Goal: Navigation & Orientation: Find specific page/section

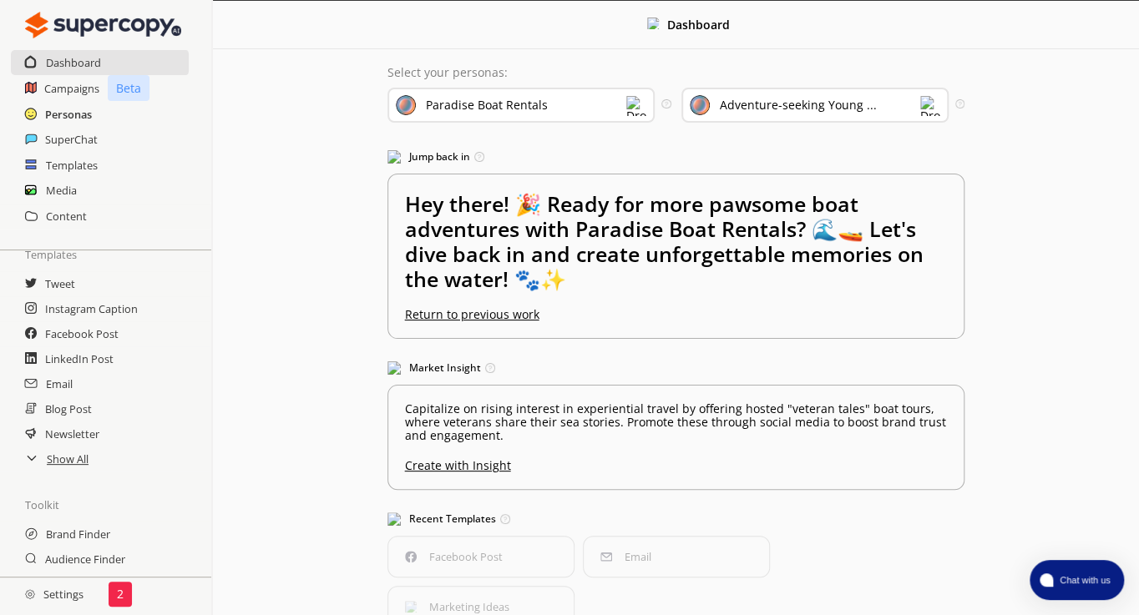
click at [68, 114] on h2 "Personas" at bounding box center [68, 114] width 47 height 25
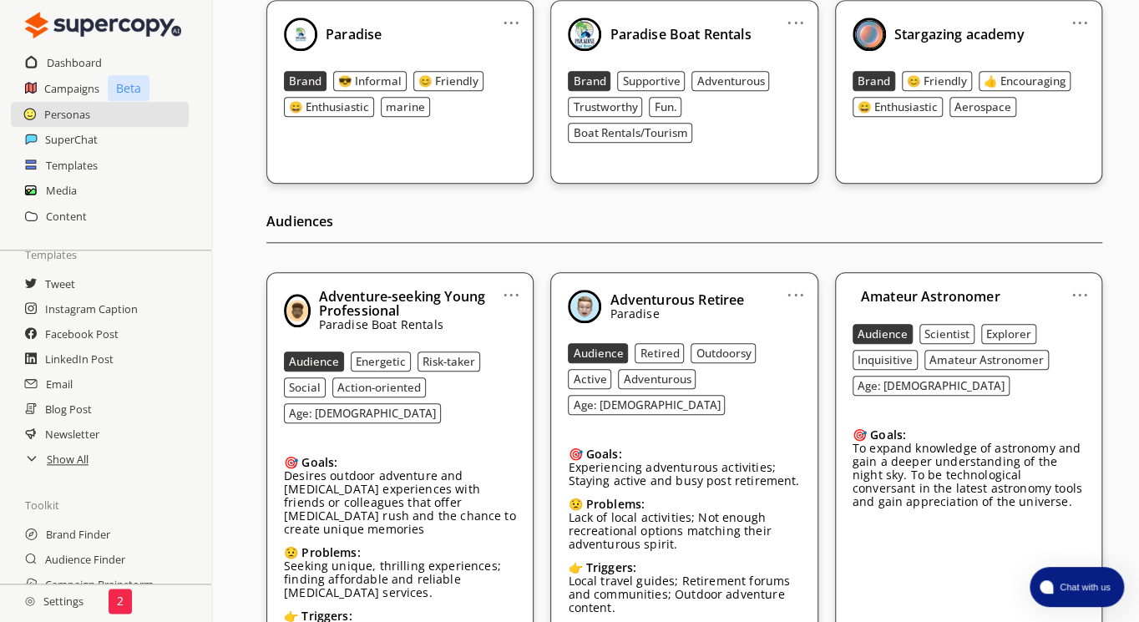
scroll to position [668, 0]
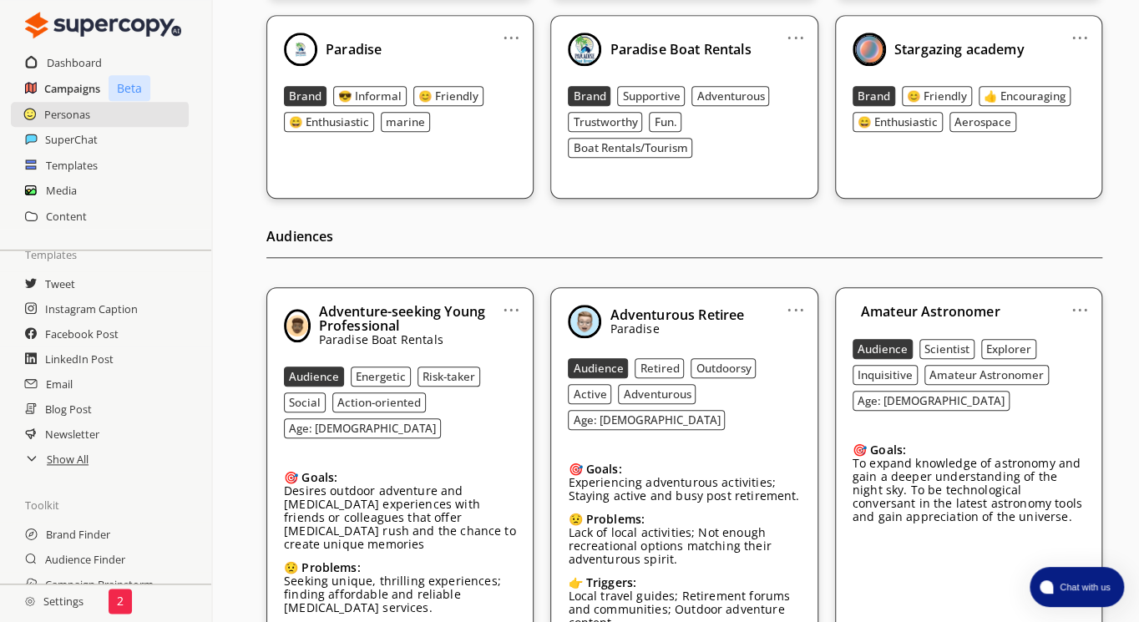
click at [63, 85] on h2 "Campaigns" at bounding box center [72, 88] width 56 height 25
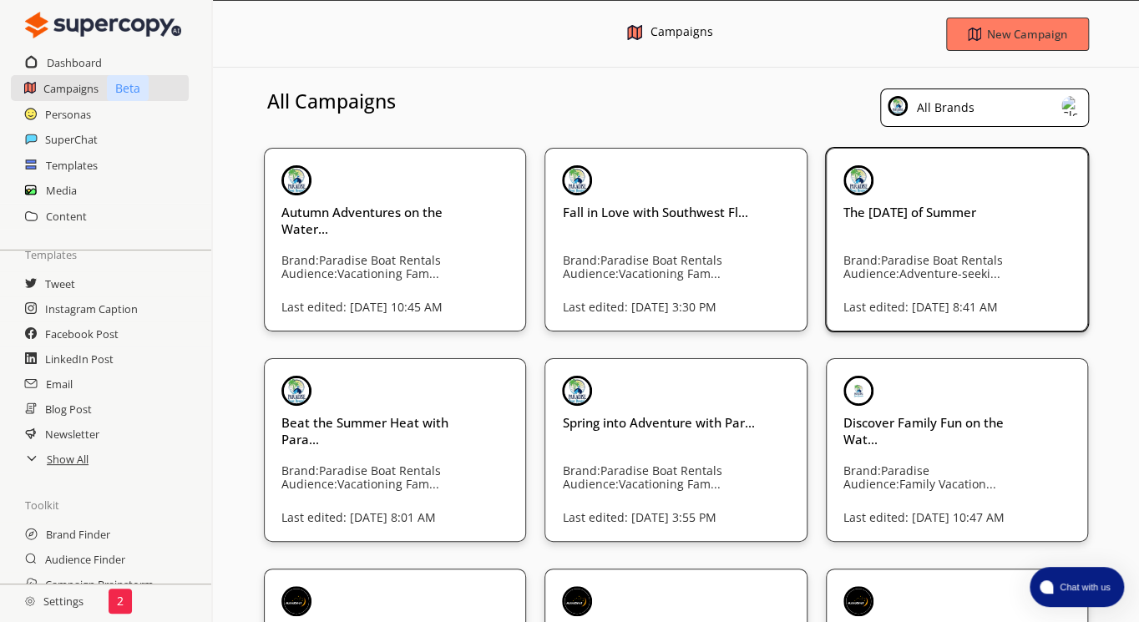
click at [473, 214] on h3 "The [DATE] of Summer" at bounding box center [377, 221] width 192 height 34
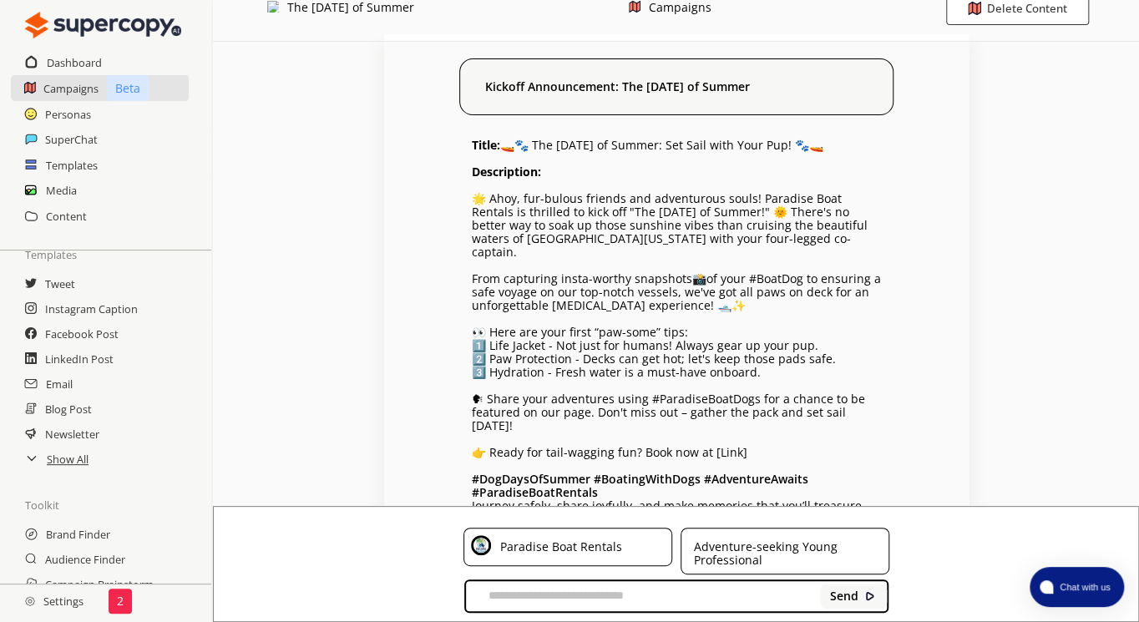
scroll to position [51, 0]
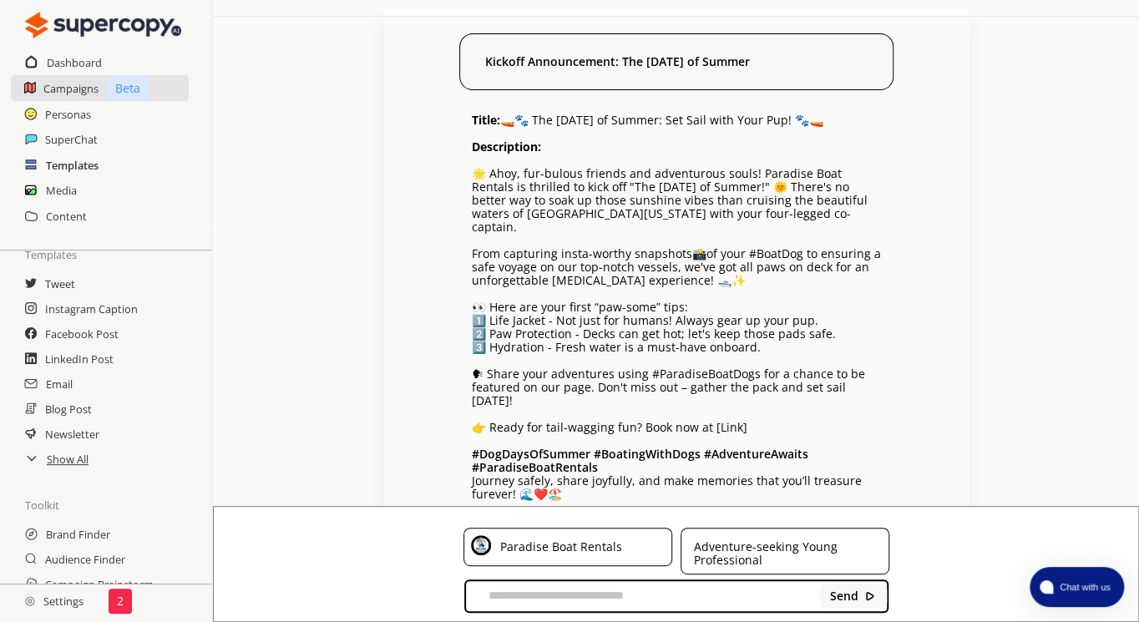
click at [78, 165] on h2 "Templates" at bounding box center [72, 165] width 53 height 25
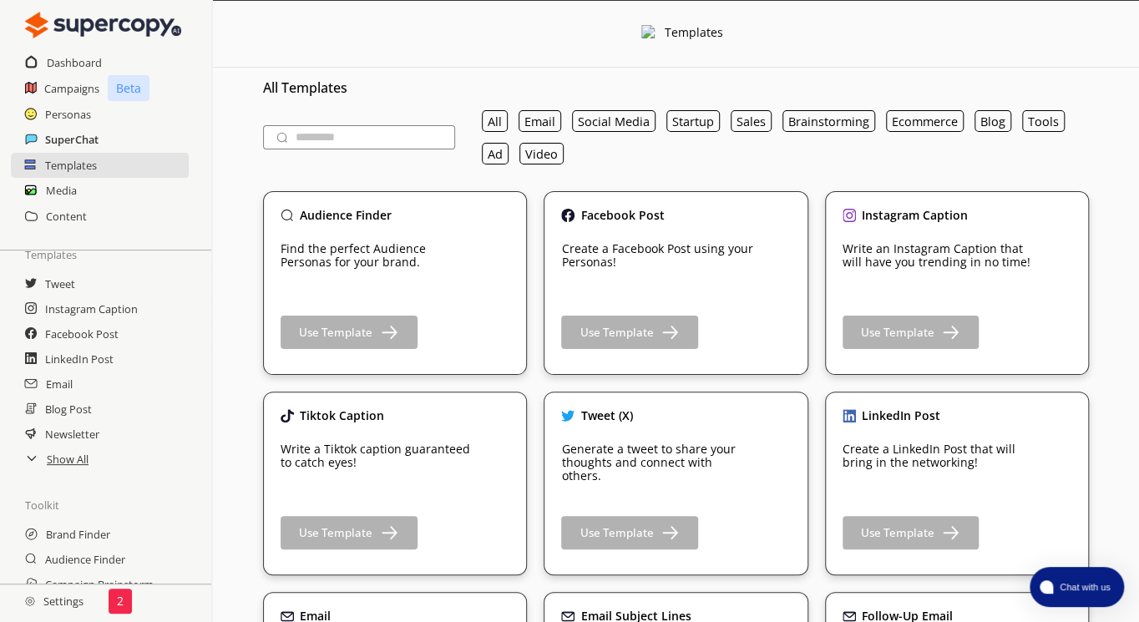
click at [72, 145] on h2 "SuperChat" at bounding box center [71, 139] width 53 height 25
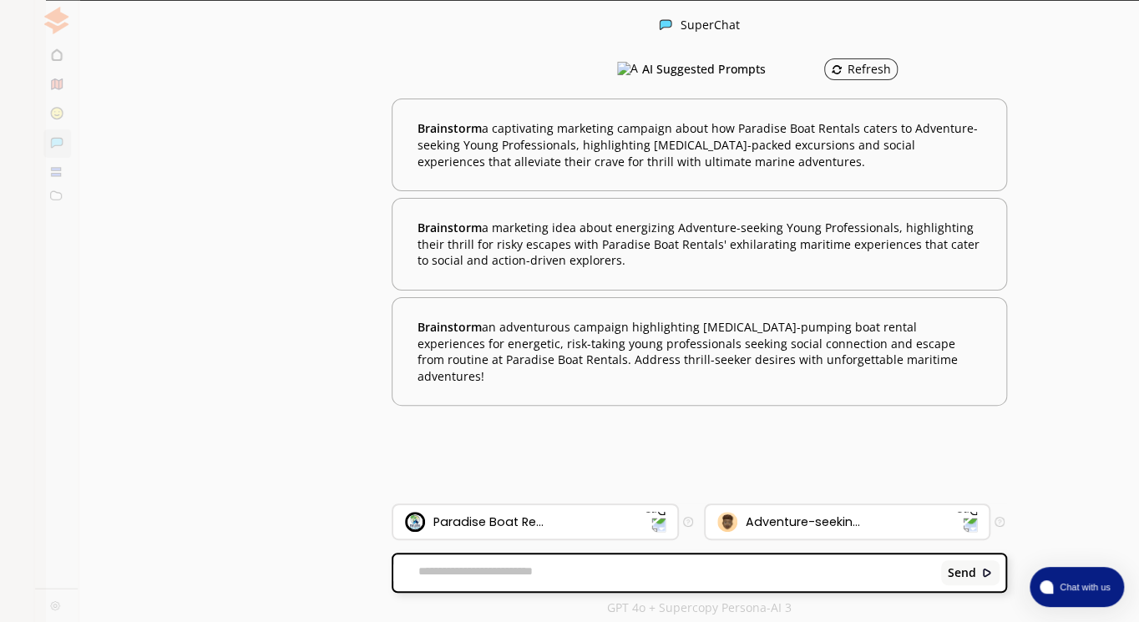
click at [28, 19] on img at bounding box center [23, 21] width 28 height 28
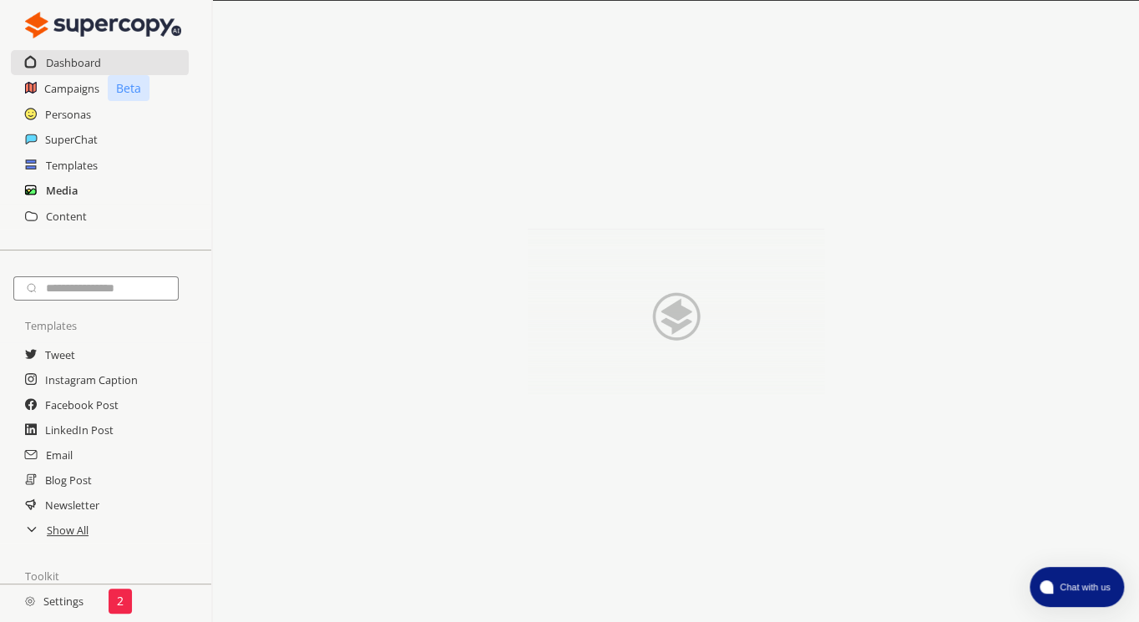
click at [67, 190] on h2 "Media" at bounding box center [62, 190] width 32 height 25
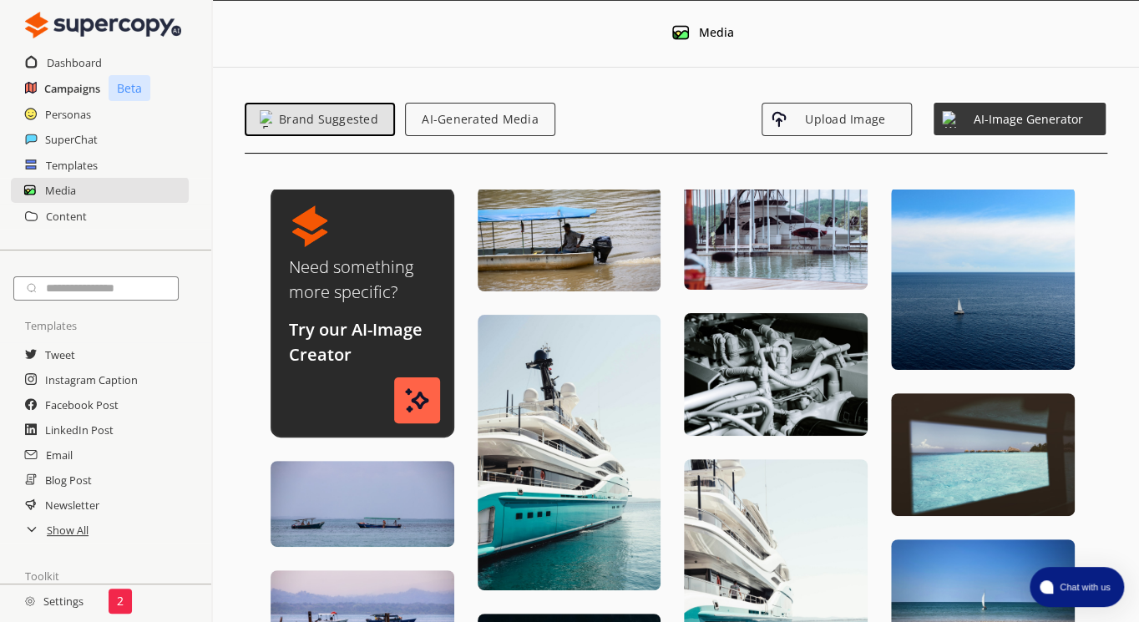
click at [59, 87] on h2 "Campaigns" at bounding box center [72, 88] width 56 height 25
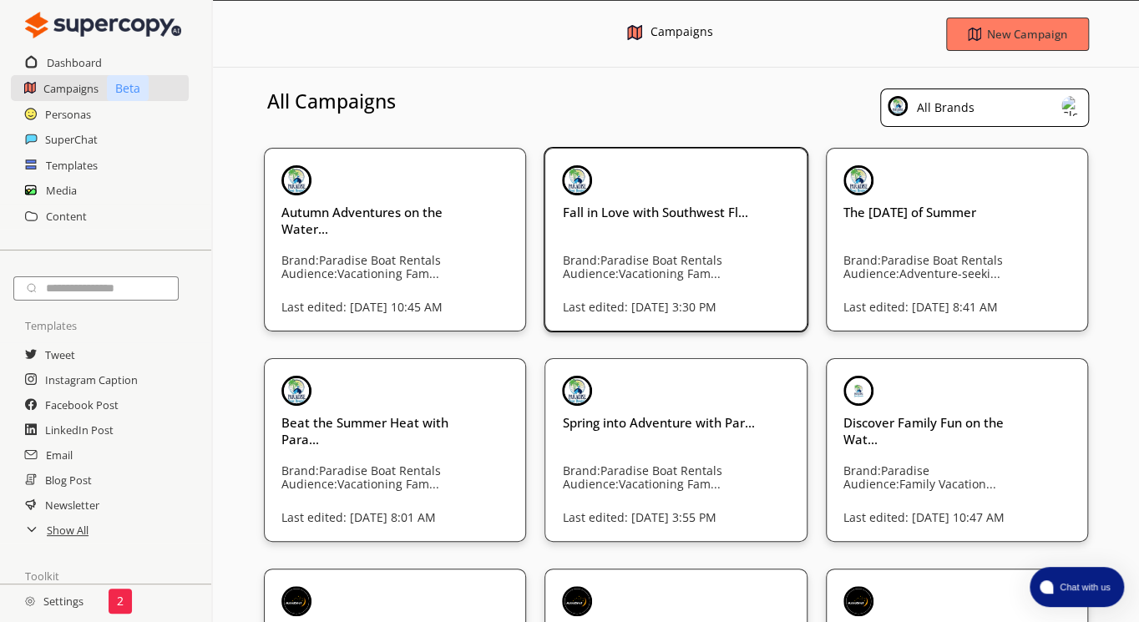
click at [684, 225] on div "Fall in Love with Southwest Fl... Brand: Paradise Boat Rentals Audience: Vacati…" at bounding box center [658, 217] width 192 height 105
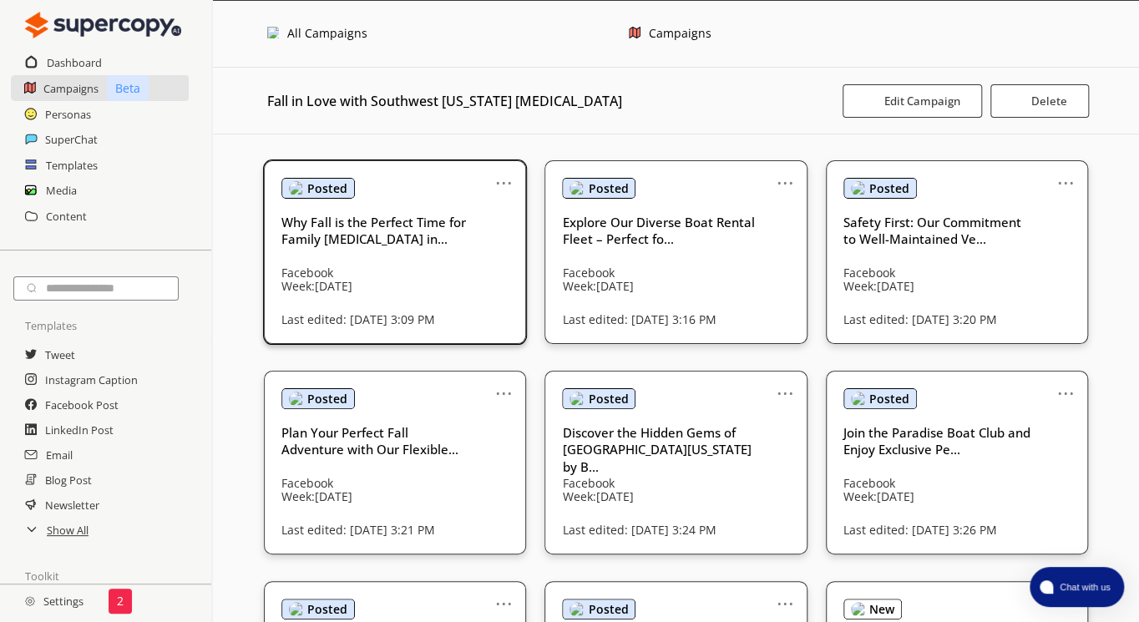
click at [342, 182] on b "Posted" at bounding box center [327, 188] width 40 height 13
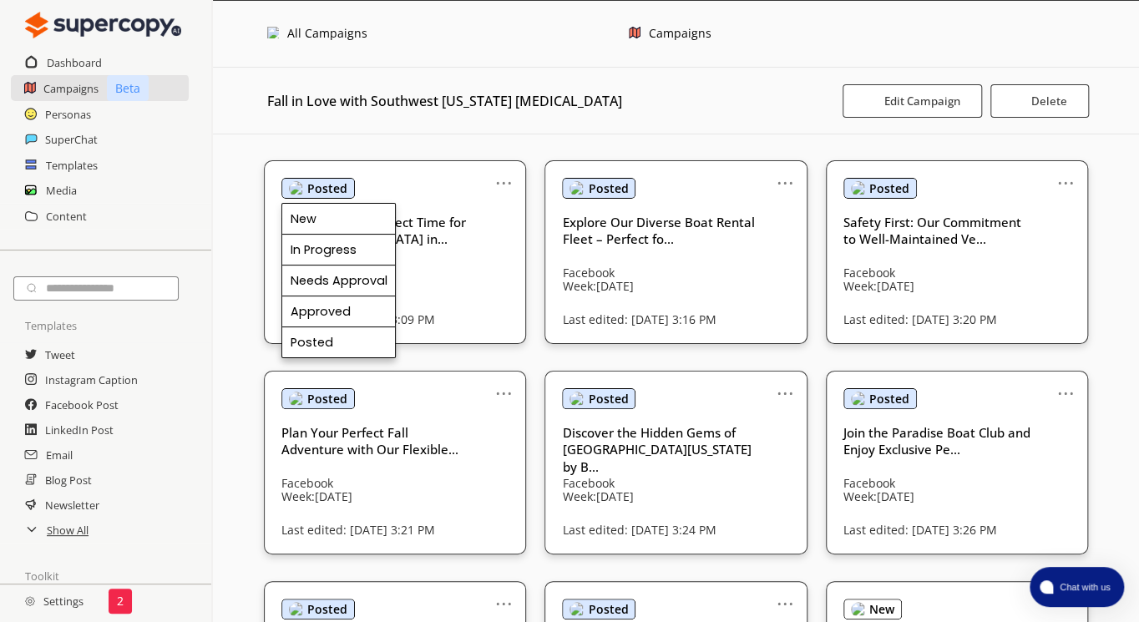
click at [457, 122] on div "Fall in Love with Southwest [US_STATE] [MEDICAL_DATA] Edit Campaign Delete" at bounding box center [676, 101] width 926 height 67
click at [682, 125] on div "Fall in Love with Southwest [US_STATE] [MEDICAL_DATA] Edit Campaign Delete" at bounding box center [676, 101] width 926 height 67
